Goal: Task Accomplishment & Management: Use online tool/utility

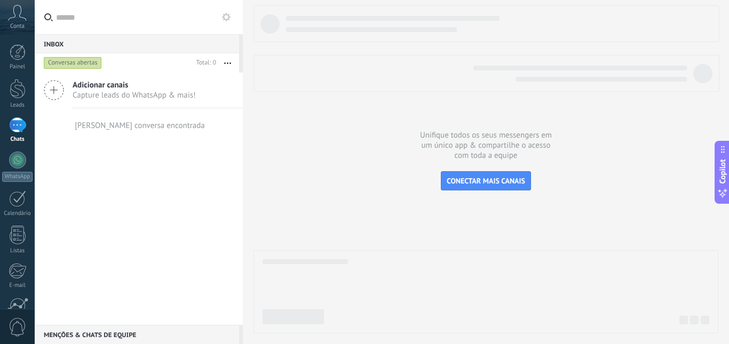
click at [101, 91] on span "Capture leads do WhatsApp & mais!" at bounding box center [134, 95] width 123 height 10
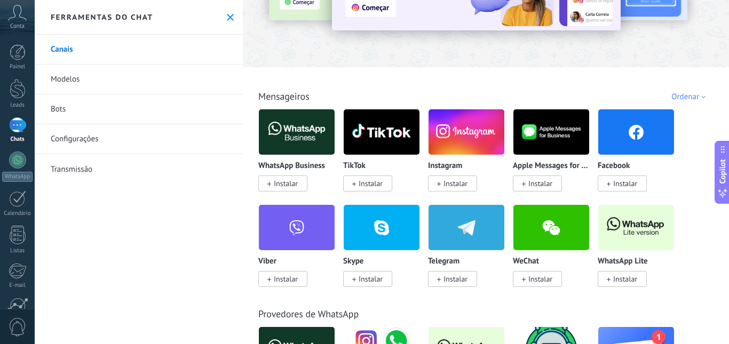
scroll to position [267, 0]
